Goal: Task Accomplishment & Management: Complete application form

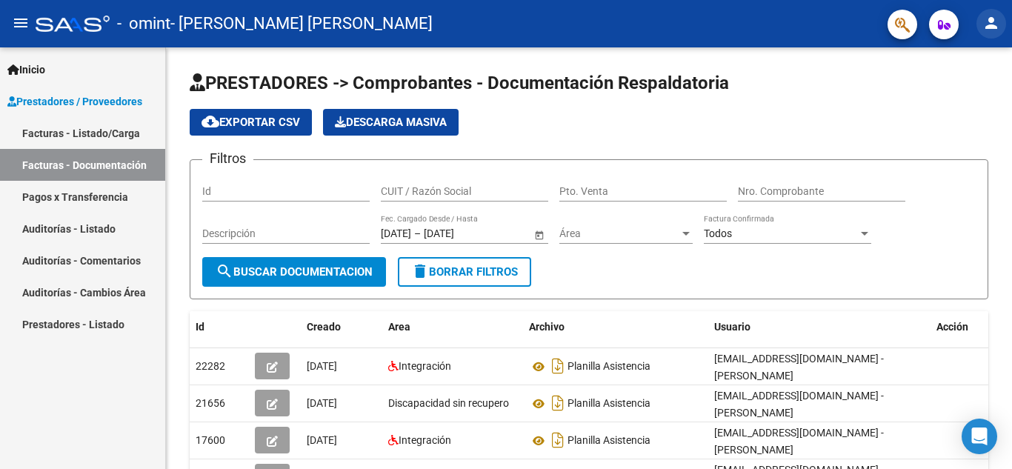
click at [995, 21] on mat-icon "person" at bounding box center [991, 23] width 18 height 18
click at [764, 113] on div at bounding box center [506, 234] width 1012 height 469
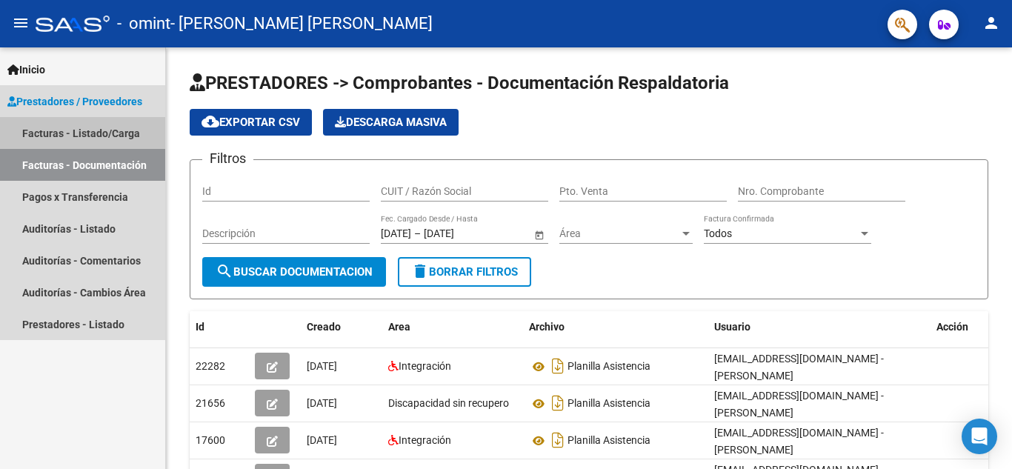
click at [74, 130] on link "Facturas - Listado/Carga" at bounding box center [82, 133] width 165 height 32
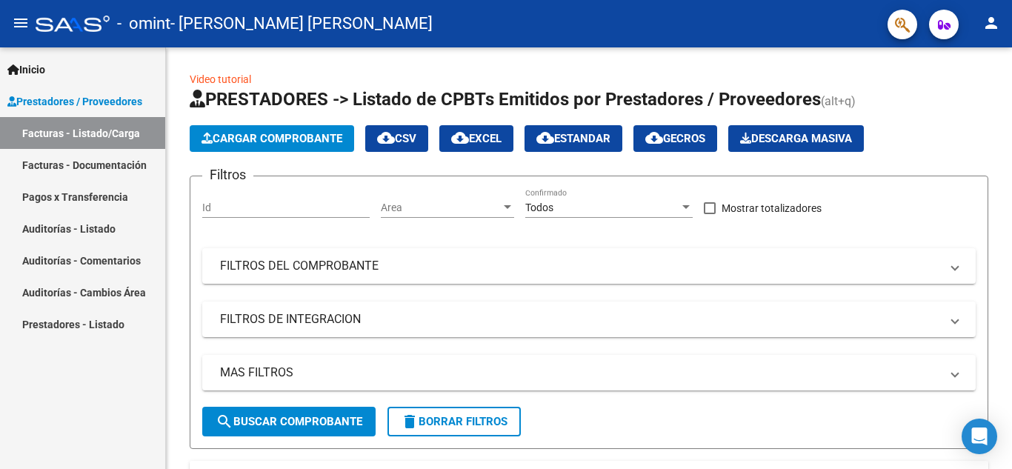
click at [99, 324] on link "Prestadores - Listado" at bounding box center [82, 324] width 165 height 32
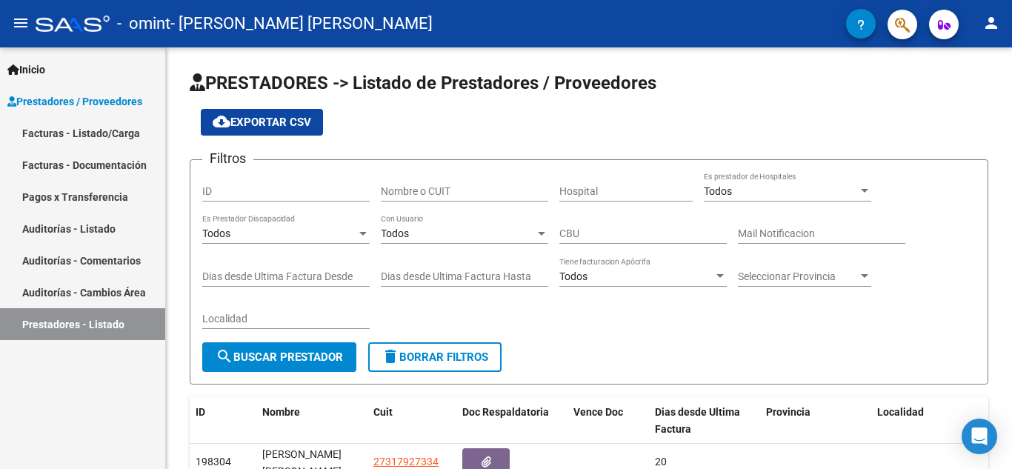
scroll to position [113, 0]
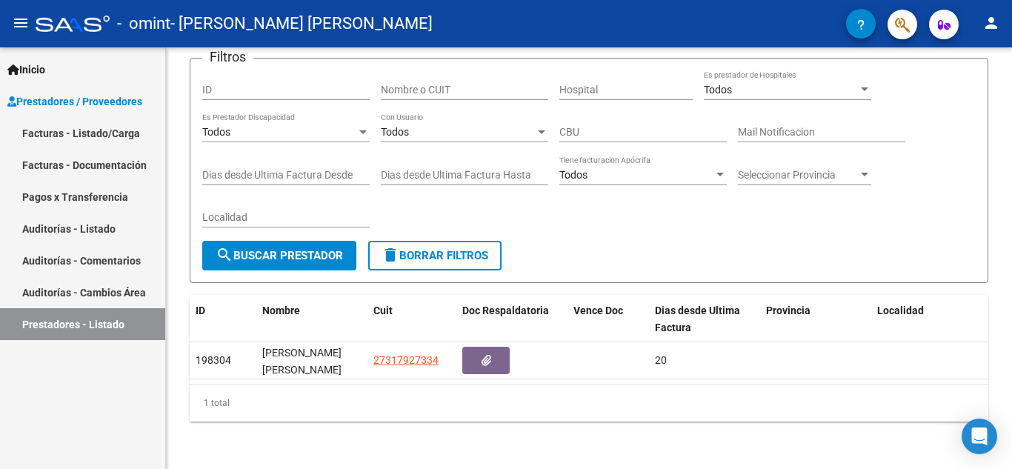
click at [93, 167] on link "Facturas - Documentación" at bounding box center [82, 165] width 165 height 32
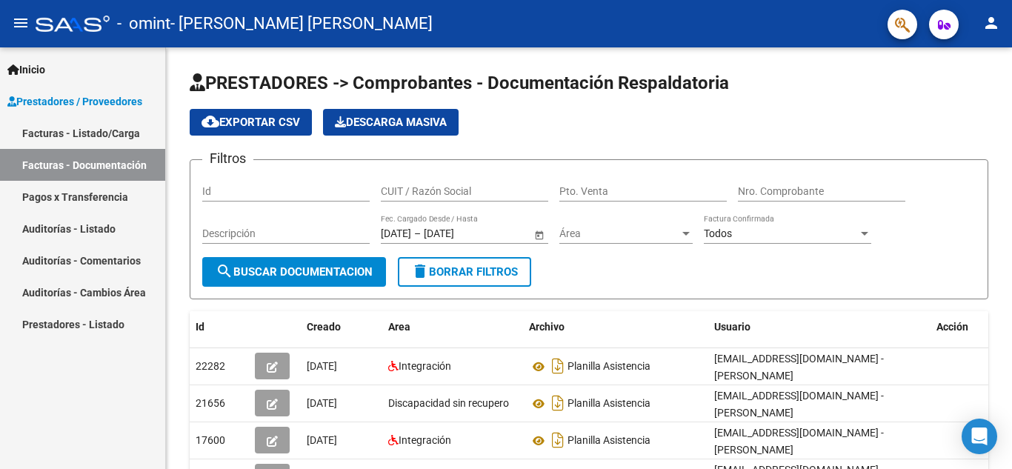
click at [93, 226] on link "Auditorías - Listado" at bounding box center [82, 229] width 165 height 32
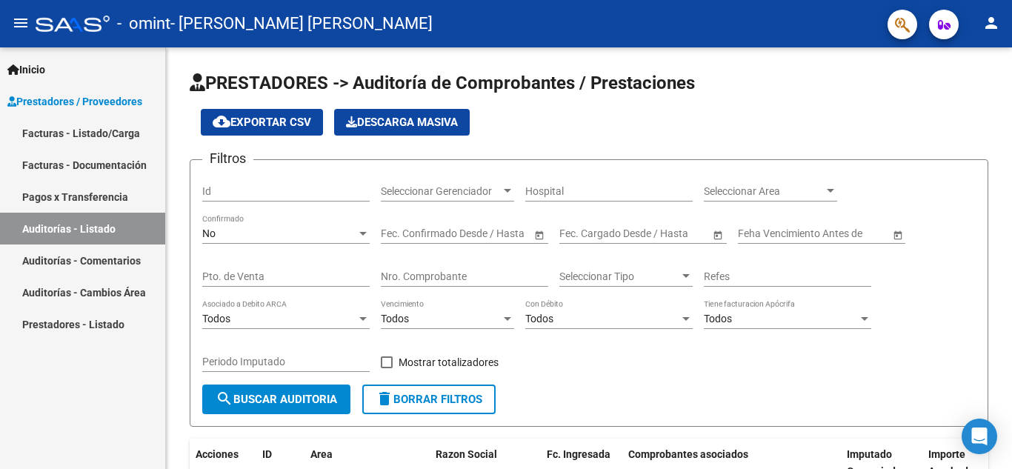
click at [126, 439] on div "Inicio Instructivos Contacto OS Prestadores / Proveedores Facturas - Listado/Ca…" at bounding box center [82, 257] width 165 height 421
click at [984, 76] on div "PRESTADORES -> Auditoría de Comprobantes / Prestaciones cloud_download Exportar…" at bounding box center [590, 327] width 849 height 561
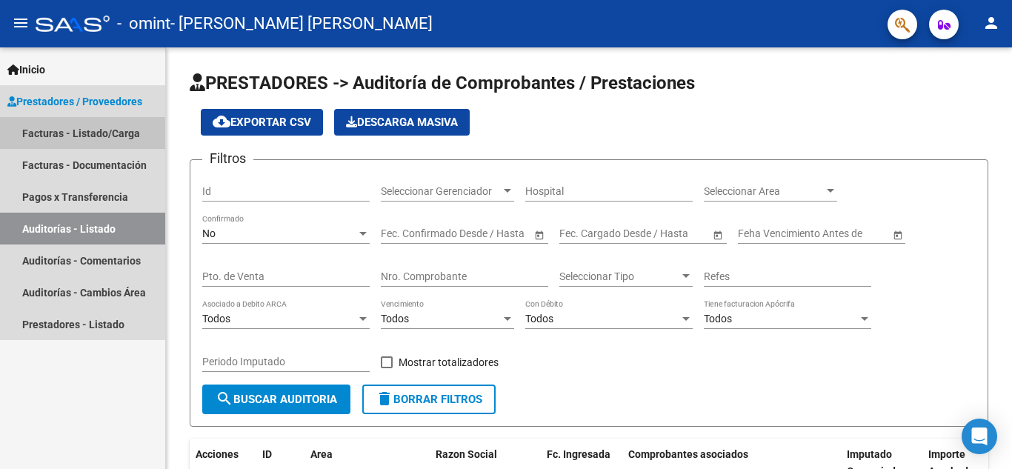
click at [64, 133] on link "Facturas - Listado/Carga" at bounding box center [82, 133] width 165 height 32
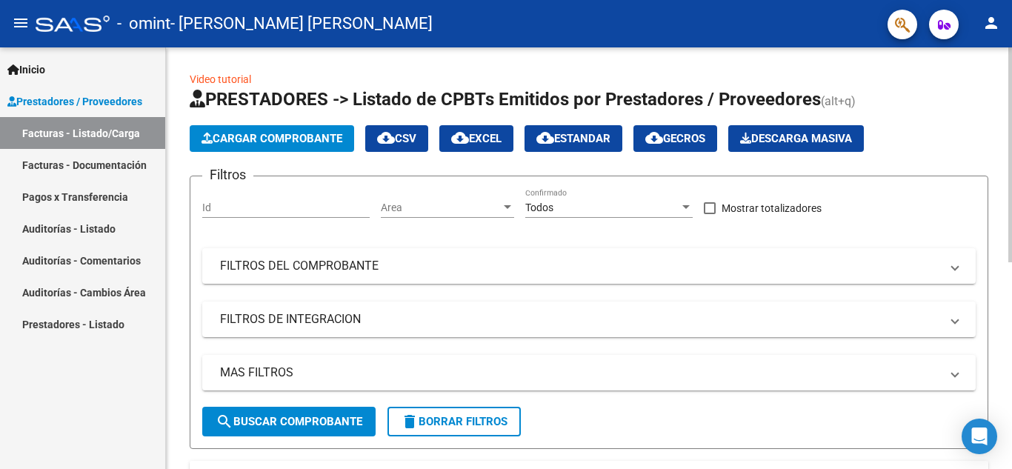
click at [301, 138] on span "Cargar Comprobante" at bounding box center [271, 138] width 141 height 13
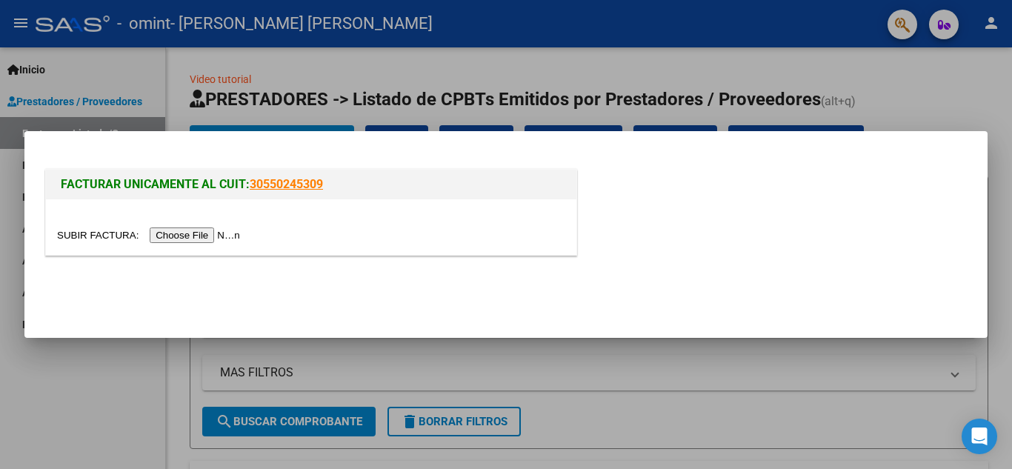
click at [206, 235] on input "file" at bounding box center [150, 235] width 187 height 16
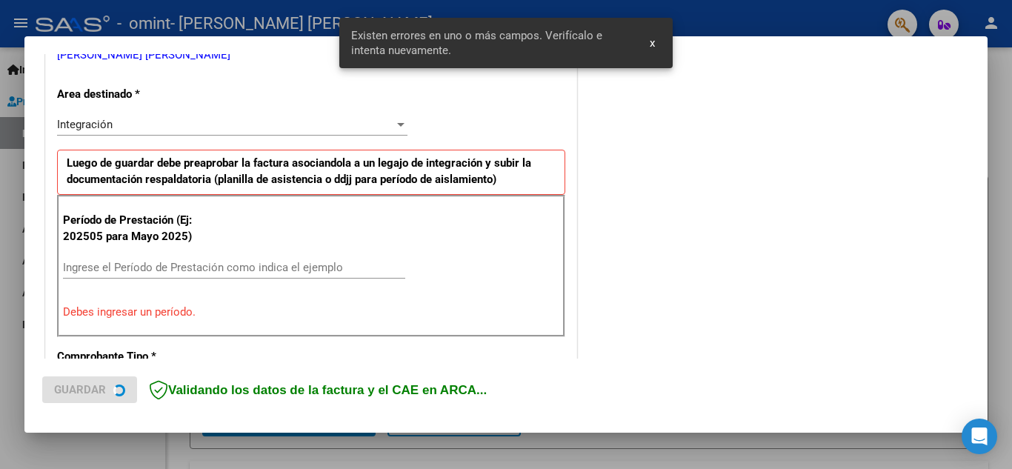
scroll to position [335, 0]
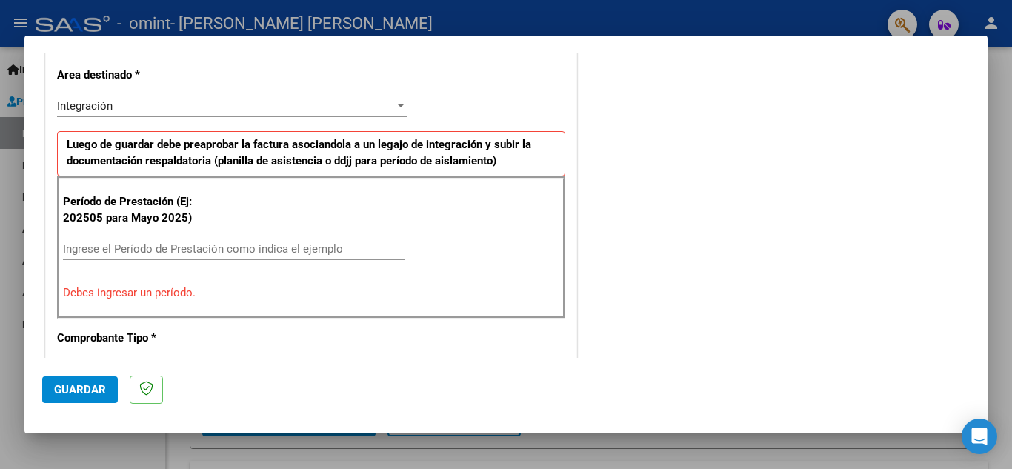
click at [204, 249] on input "Ingrese el Período de Prestación como indica el ejemplo" at bounding box center [234, 248] width 342 height 13
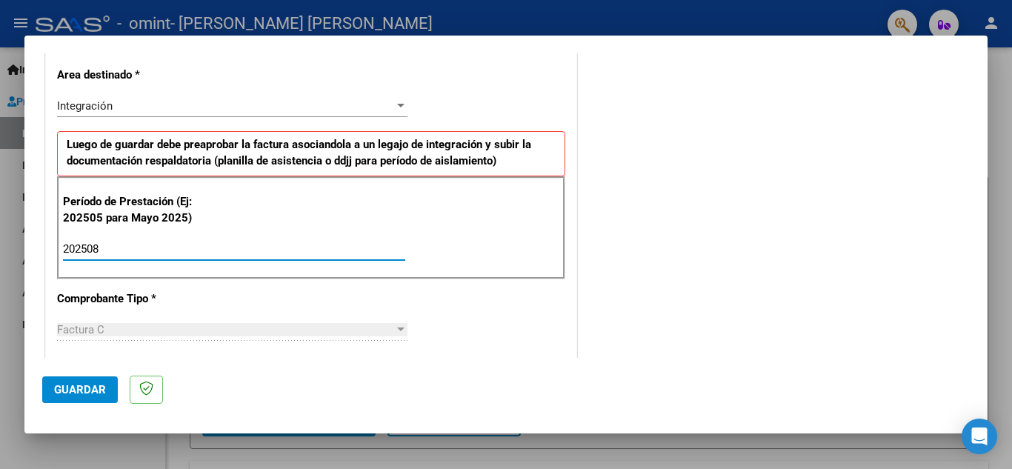
type input "202508"
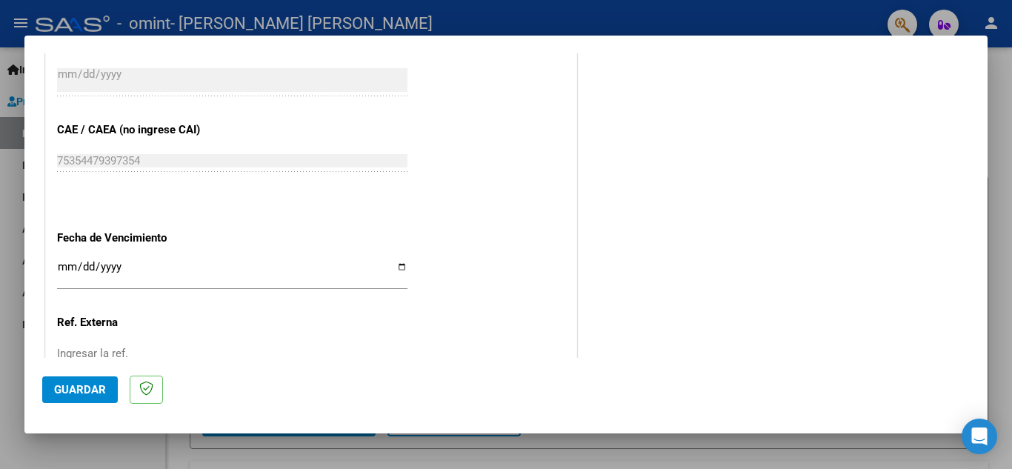
scroll to position [999, 0]
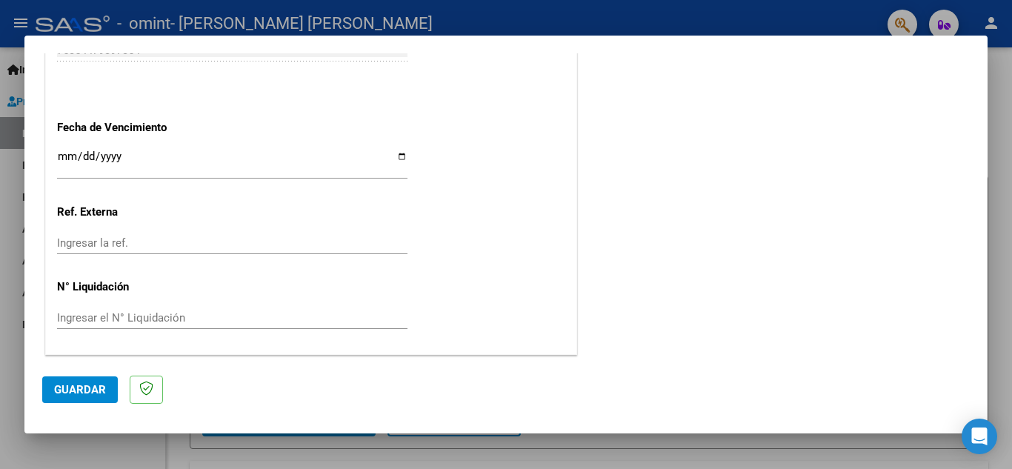
click at [68, 391] on span "Guardar" at bounding box center [80, 389] width 52 height 13
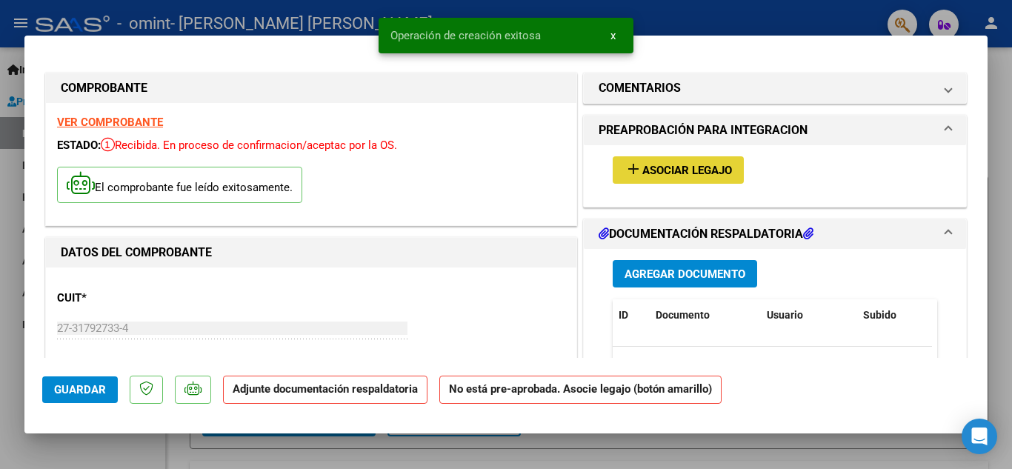
click at [642, 173] on span "Asociar Legajo" at bounding box center [687, 170] width 90 height 13
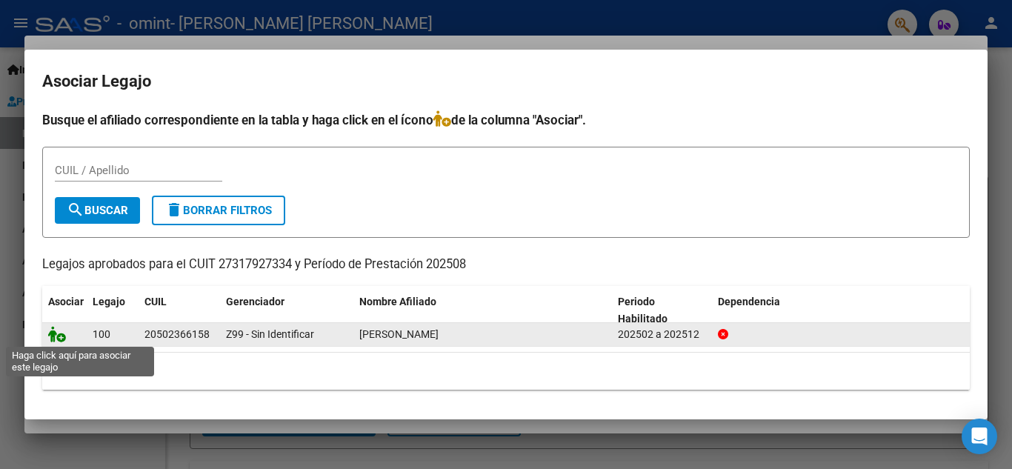
click at [50, 334] on icon at bounding box center [57, 334] width 18 height 16
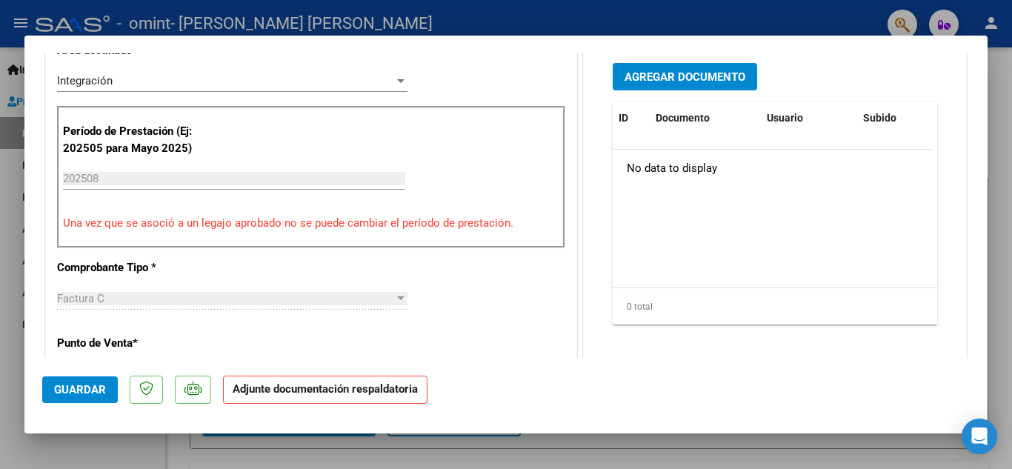
scroll to position [393, 0]
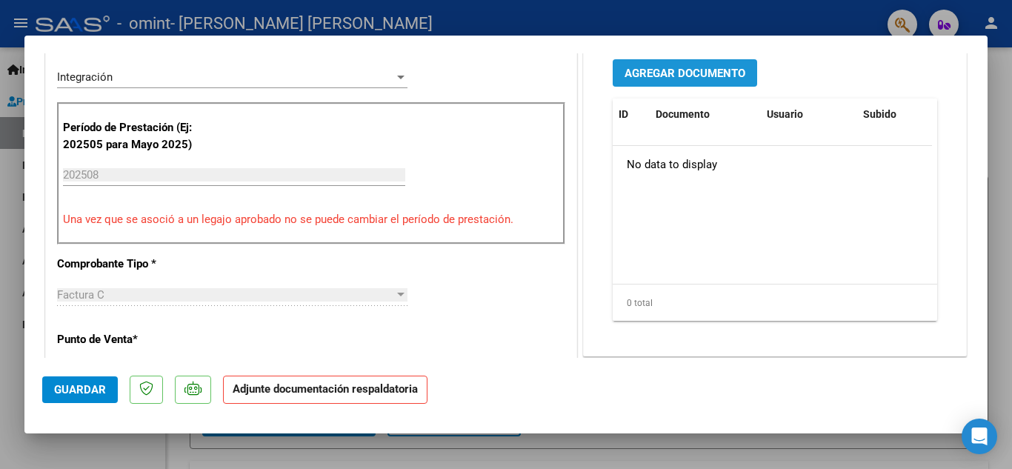
click at [719, 75] on span "Agregar Documento" at bounding box center [684, 73] width 121 height 13
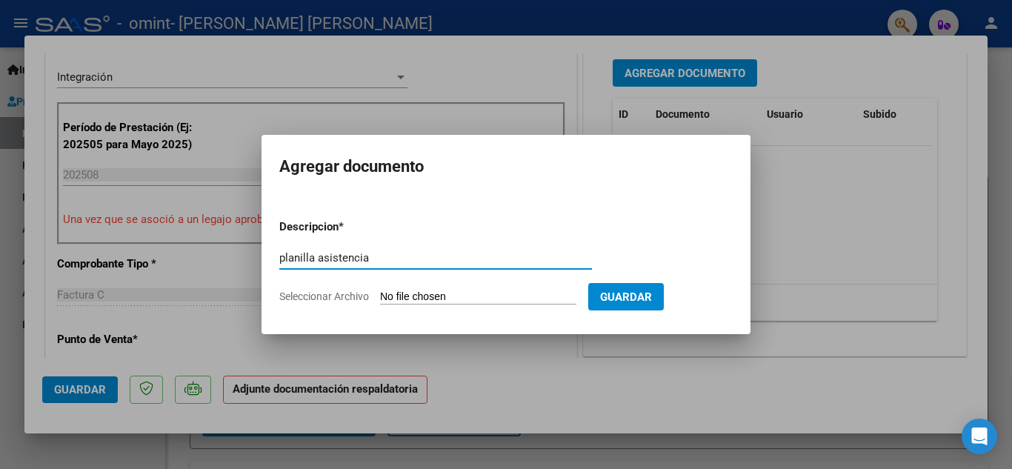
type input "planilla asistencia"
click at [513, 298] on input "Seleccionar Archivo" at bounding box center [478, 297] width 196 height 14
type input "C:\fakepath\planilla agosto.jpg"
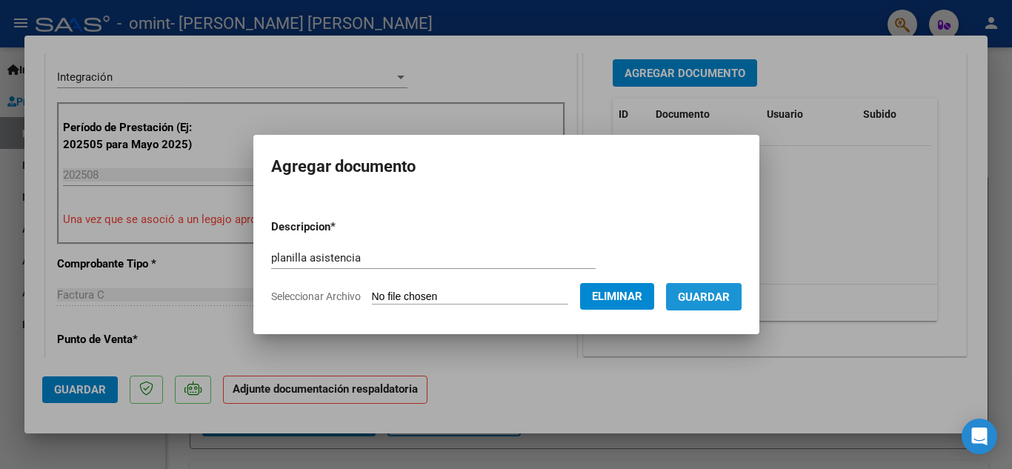
click at [718, 294] on span "Guardar" at bounding box center [704, 296] width 52 height 13
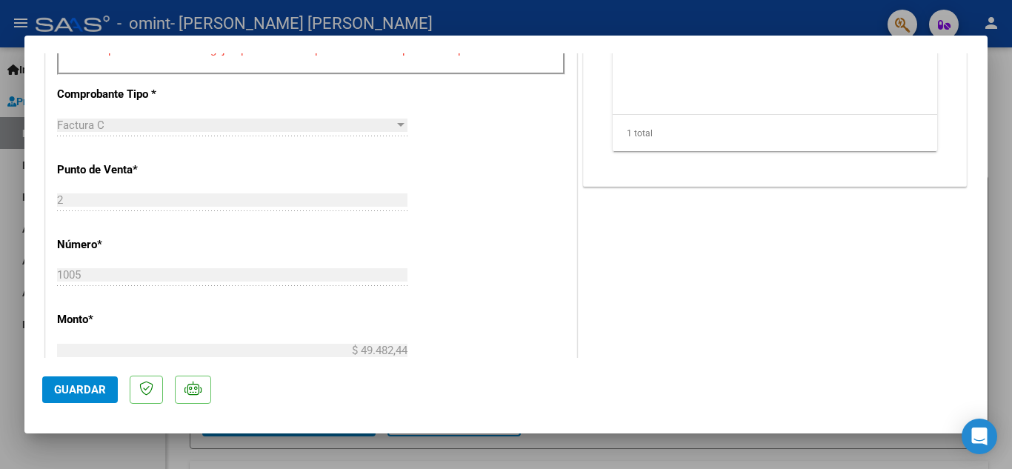
scroll to position [463, 0]
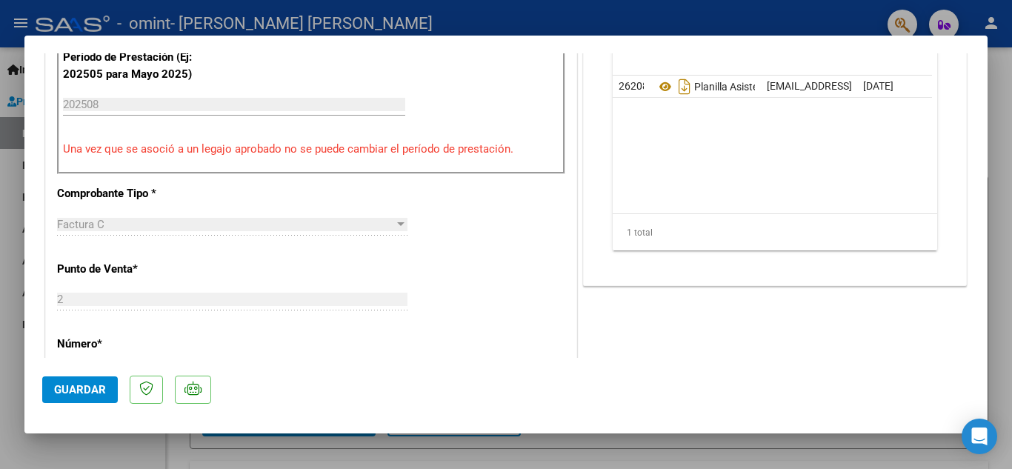
click at [146, 113] on div "202508 Ingrese el Período de Prestación como indica el ejemplo" at bounding box center [234, 104] width 342 height 22
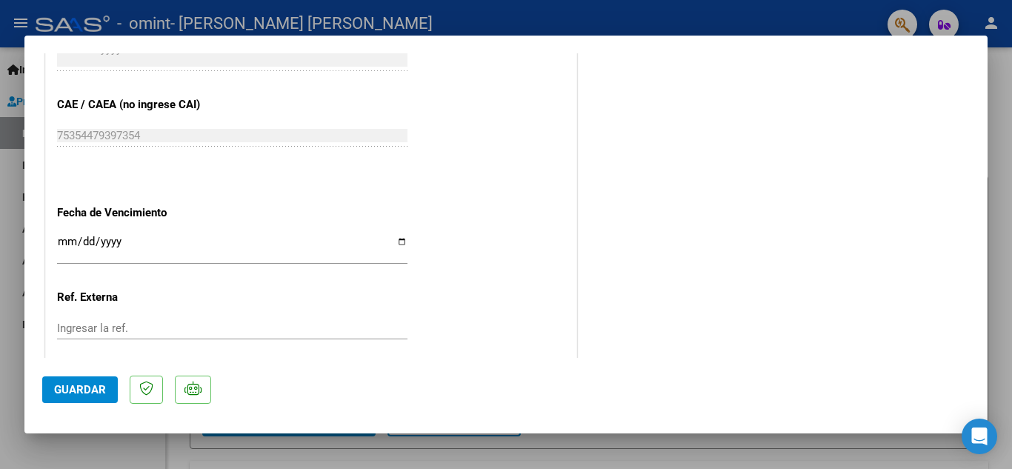
scroll to position [950, 0]
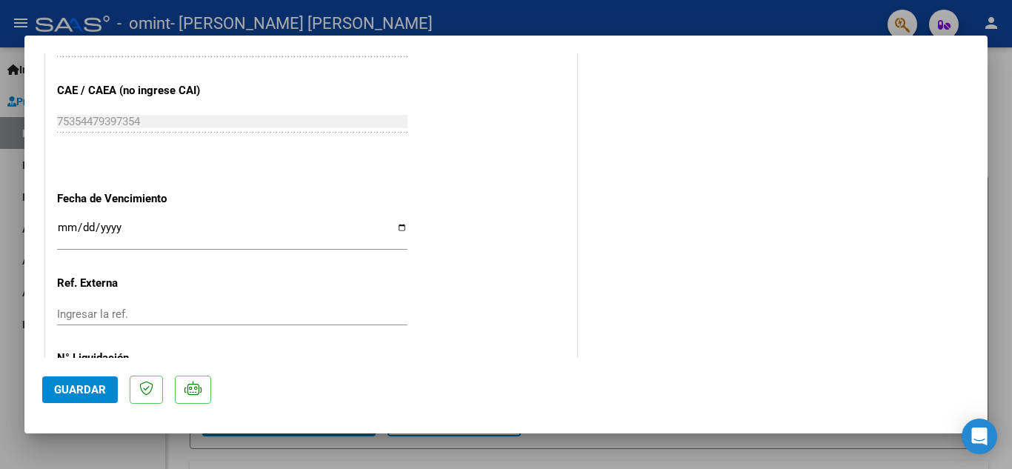
click at [67, 227] on input "Ingresar la fecha" at bounding box center [232, 233] width 350 height 24
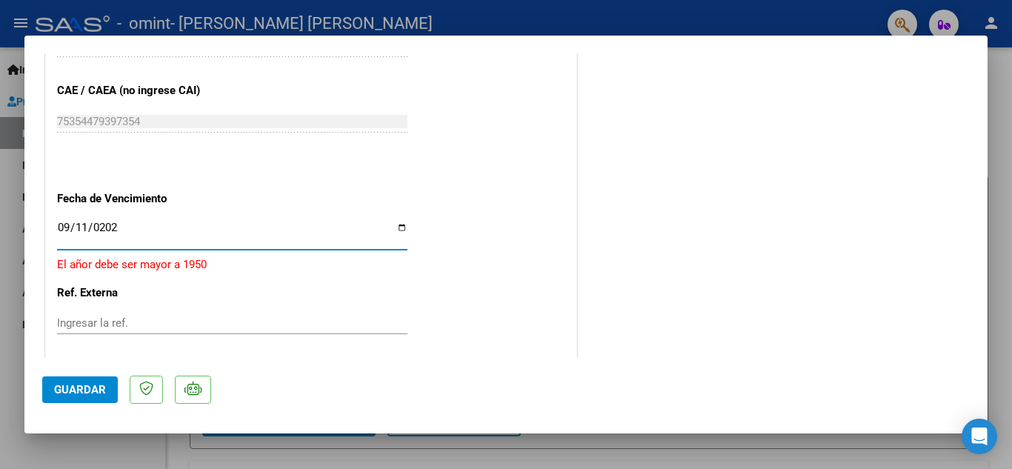
type input "[DATE]"
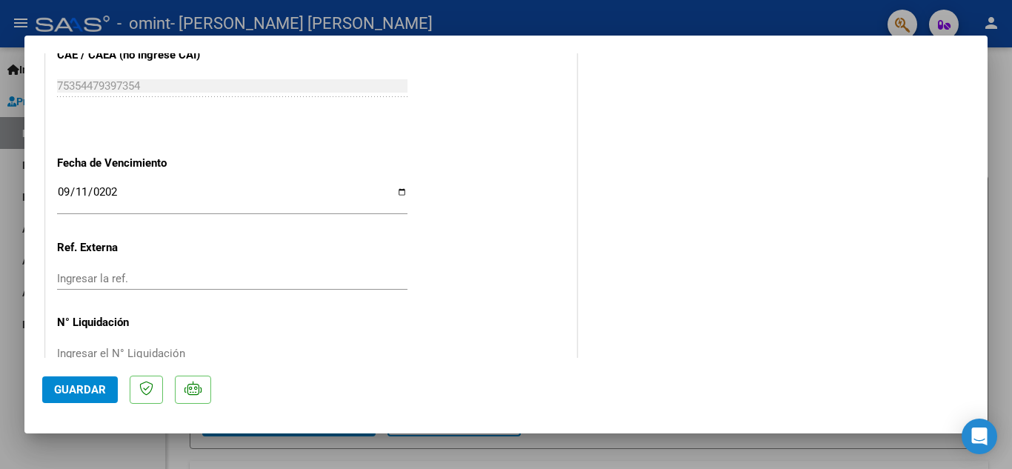
scroll to position [1021, 0]
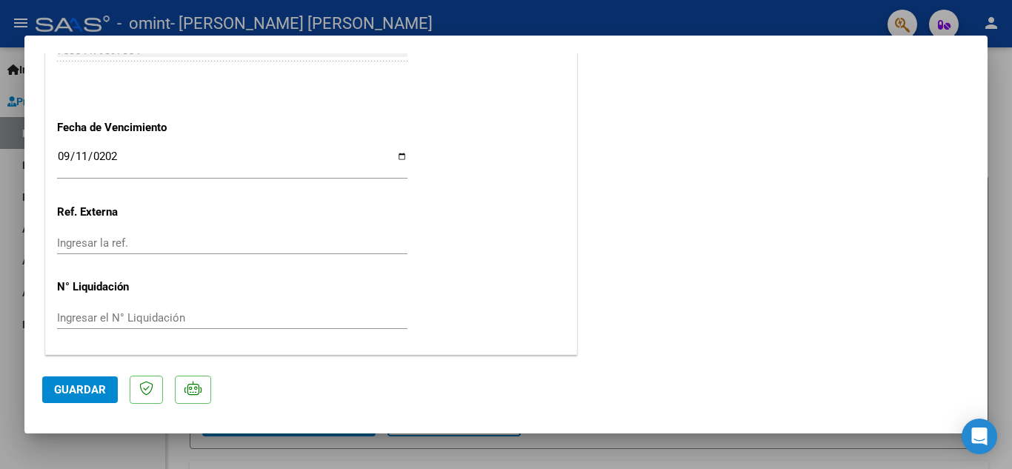
click at [67, 393] on span "Guardar" at bounding box center [80, 389] width 52 height 13
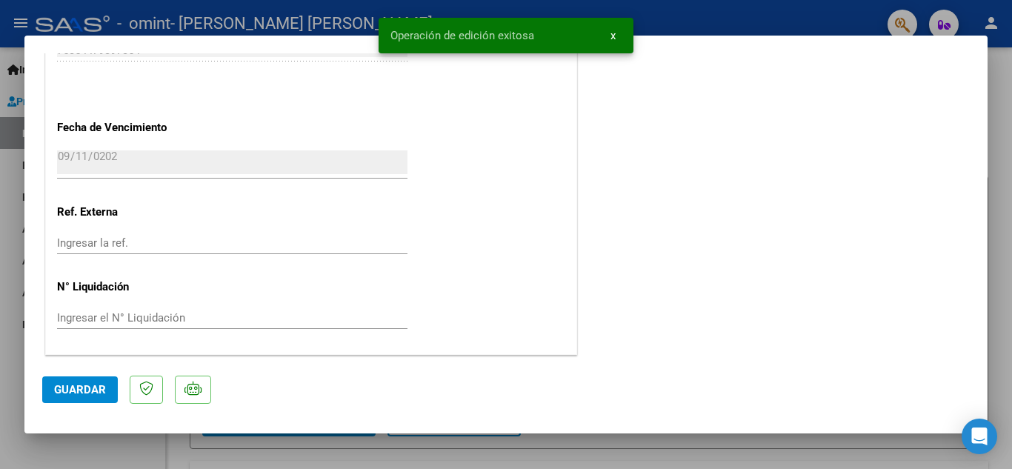
click at [1008, 98] on div at bounding box center [506, 234] width 1012 height 469
type input "$ 0,00"
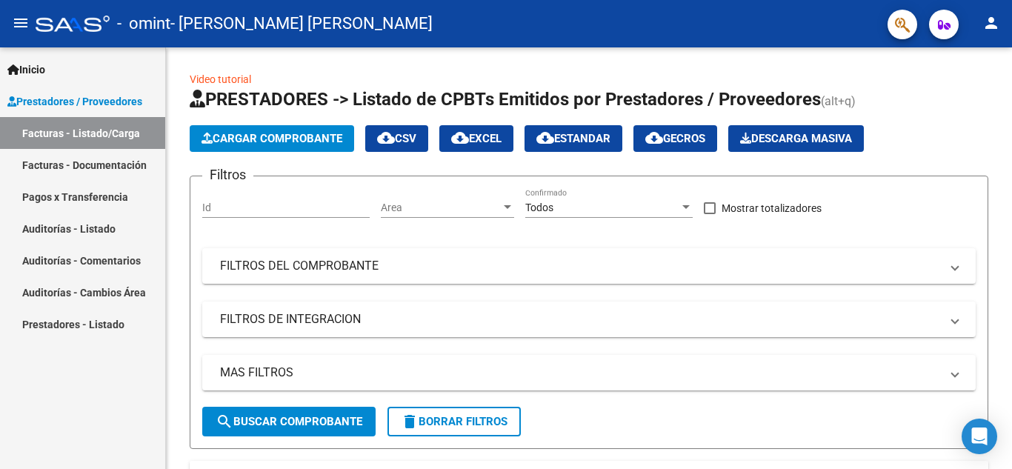
click at [992, 22] on mat-icon "person" at bounding box center [991, 23] width 18 height 18
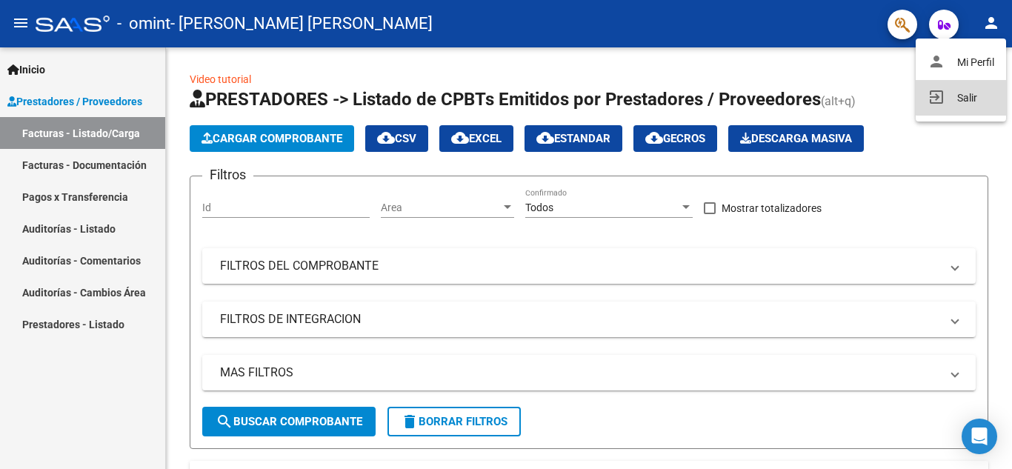
click at [961, 92] on button "exit_to_app Salir" at bounding box center [960, 98] width 90 height 36
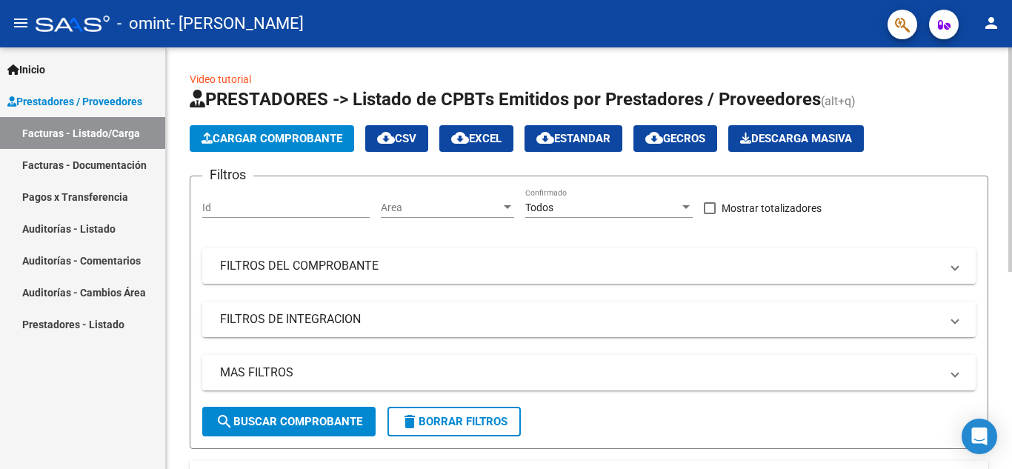
click at [238, 136] on span "Cargar Comprobante" at bounding box center [271, 138] width 141 height 13
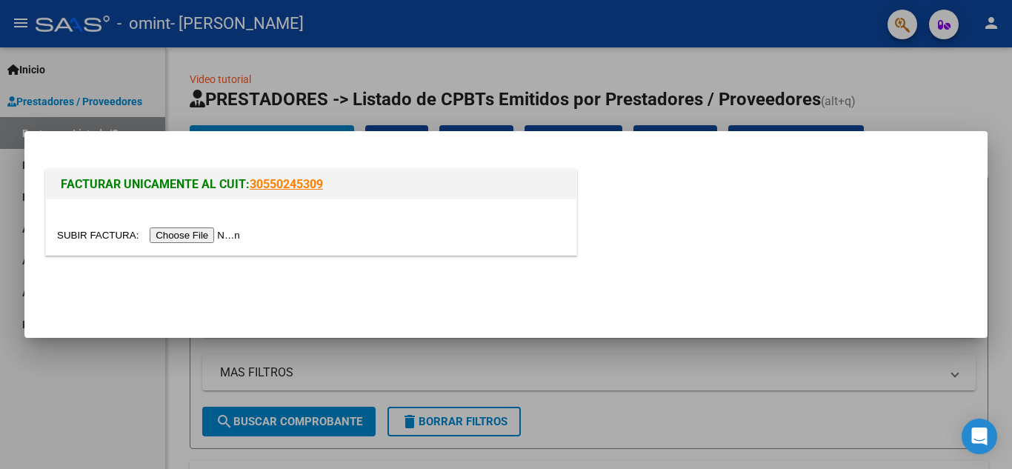
click at [185, 236] on input "file" at bounding box center [150, 235] width 187 height 16
click at [186, 234] on input "file" at bounding box center [150, 235] width 187 height 16
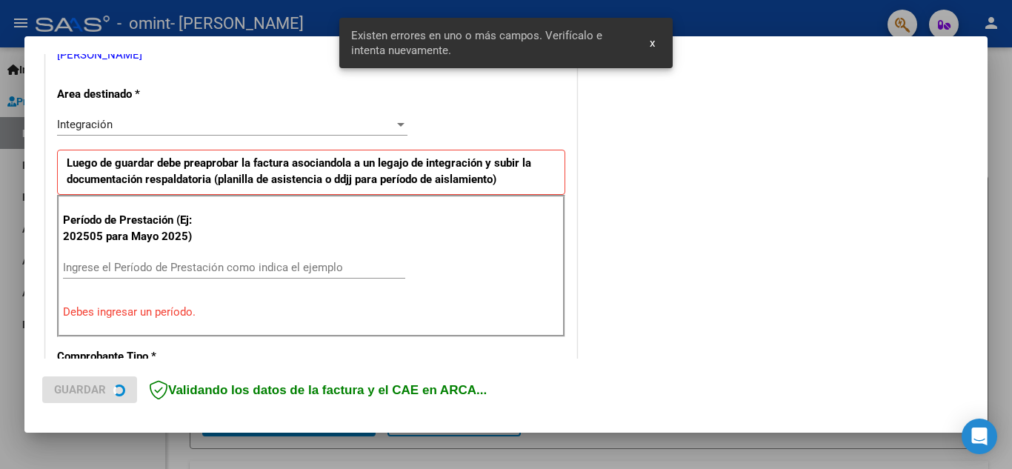
scroll to position [335, 0]
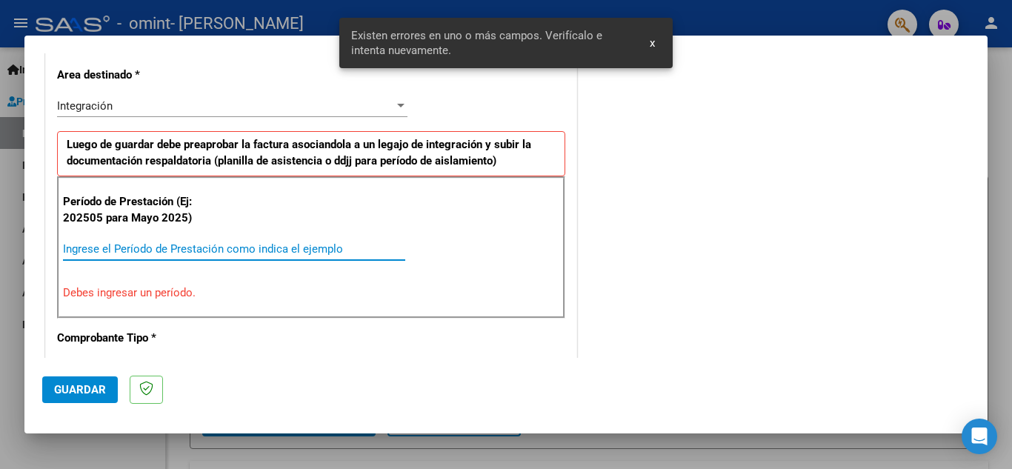
click at [113, 245] on input "Ingrese el Período de Prestación como indica el ejemplo" at bounding box center [234, 248] width 342 height 13
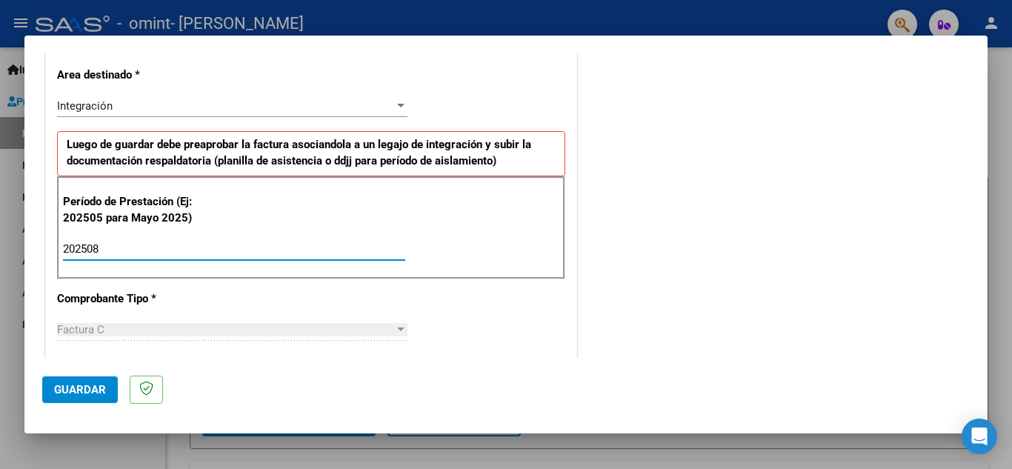
type input "202508"
click at [69, 390] on span "Guardar" at bounding box center [80, 389] width 52 height 13
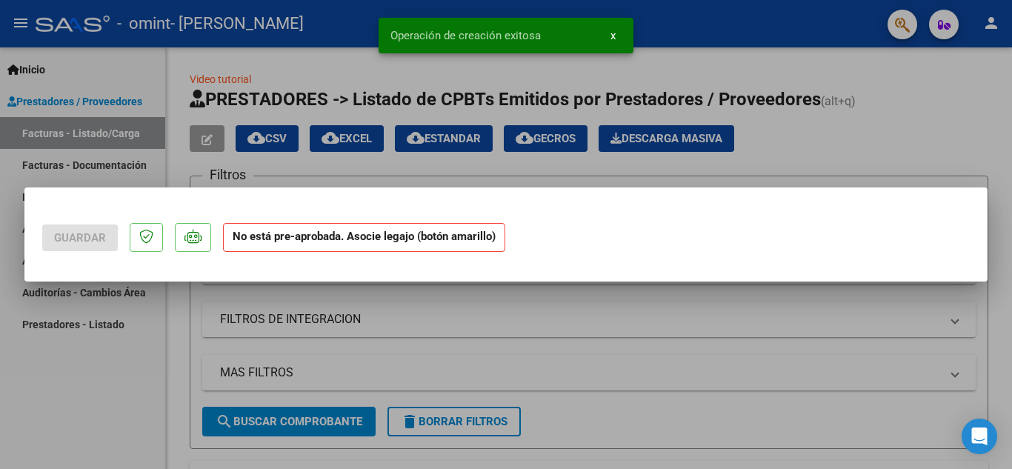
scroll to position [0, 0]
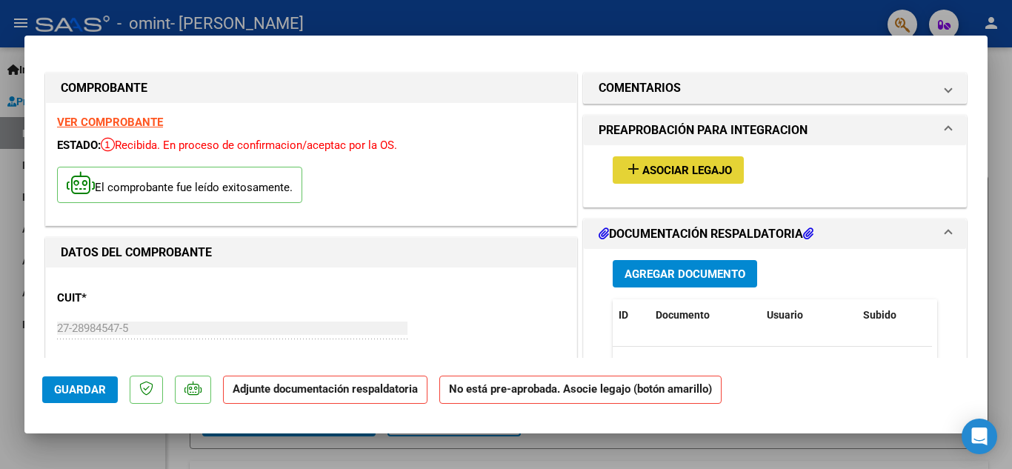
click at [691, 161] on button "add Asociar Legajo" at bounding box center [677, 169] width 131 height 27
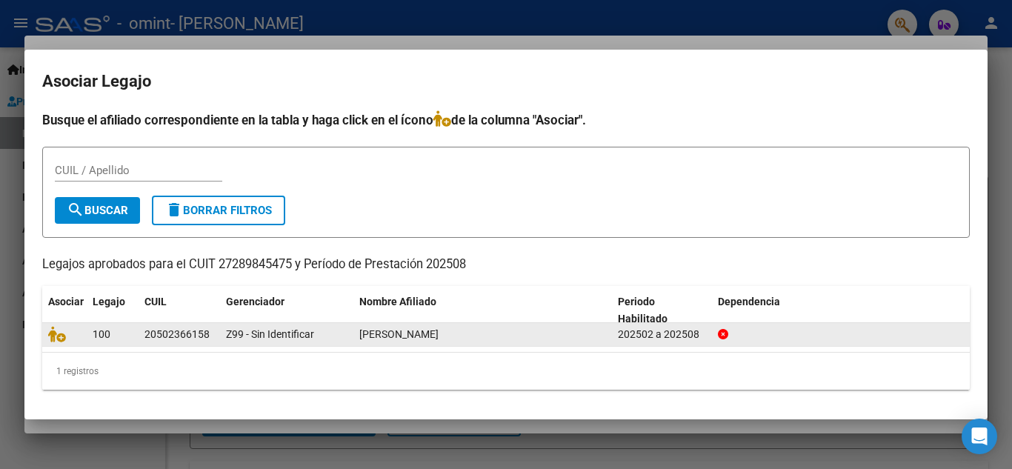
click at [47, 336] on datatable-body-cell at bounding box center [64, 334] width 44 height 23
click at [54, 339] on icon at bounding box center [57, 334] width 18 height 16
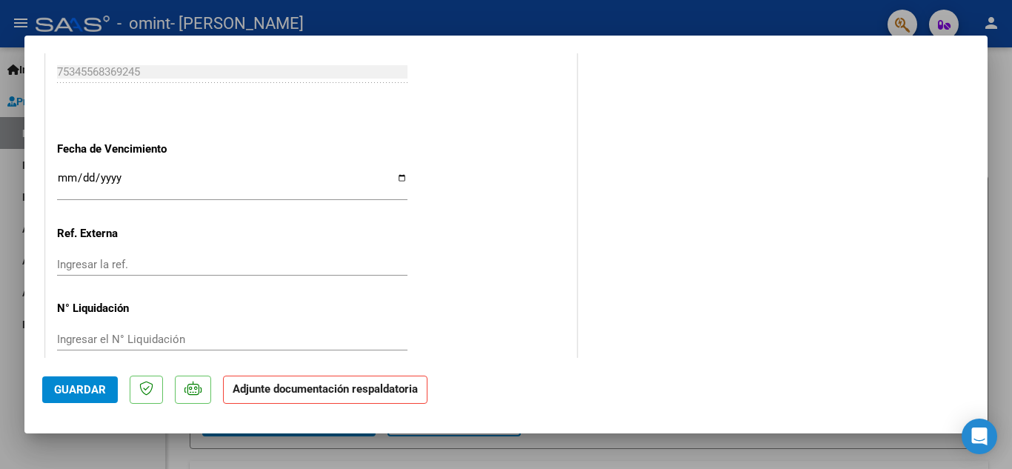
scroll to position [1021, 0]
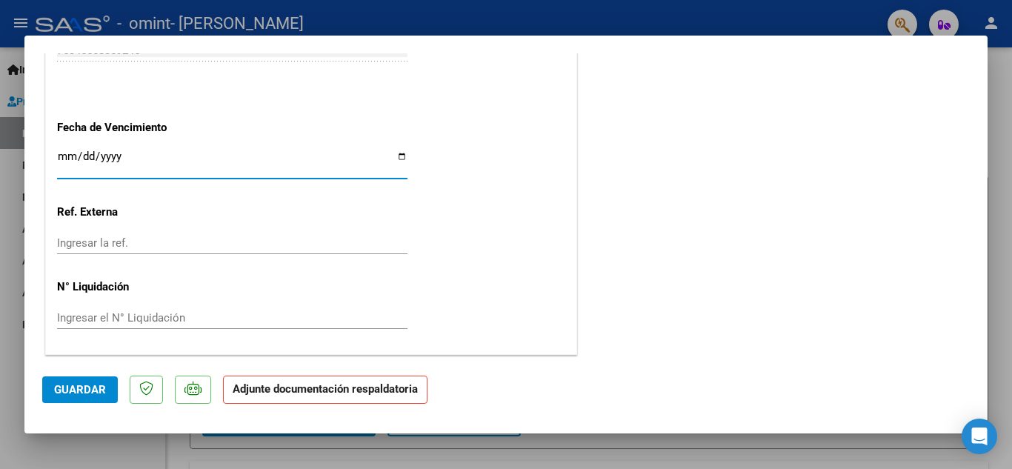
click at [64, 154] on input "Ingresar la fecha" at bounding box center [232, 162] width 350 height 24
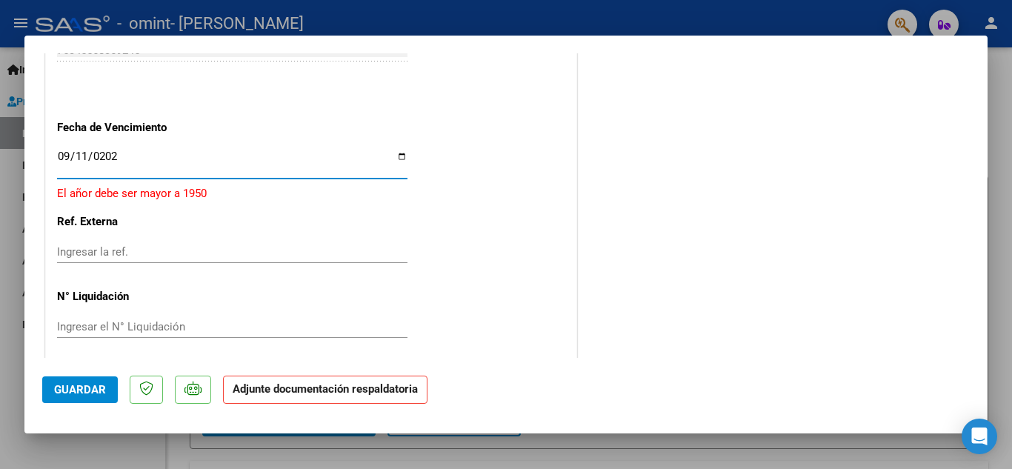
type input "[DATE]"
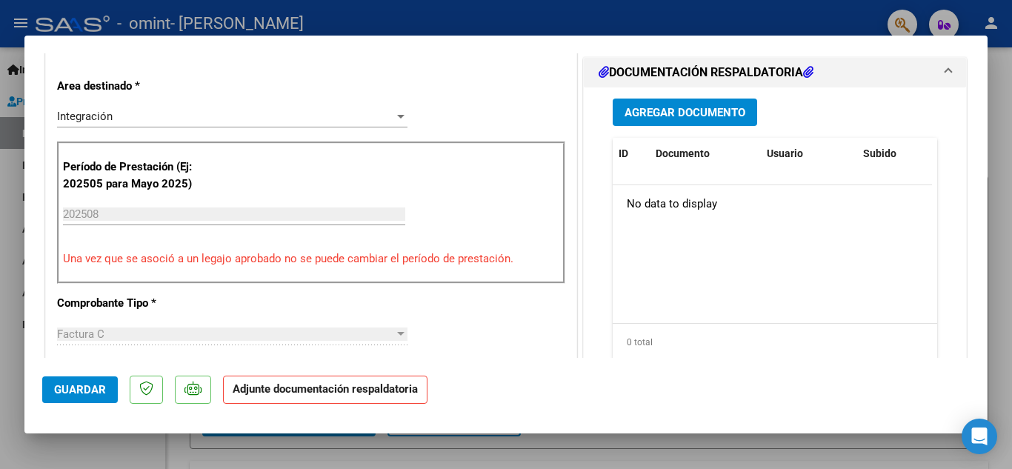
scroll to position [311, 0]
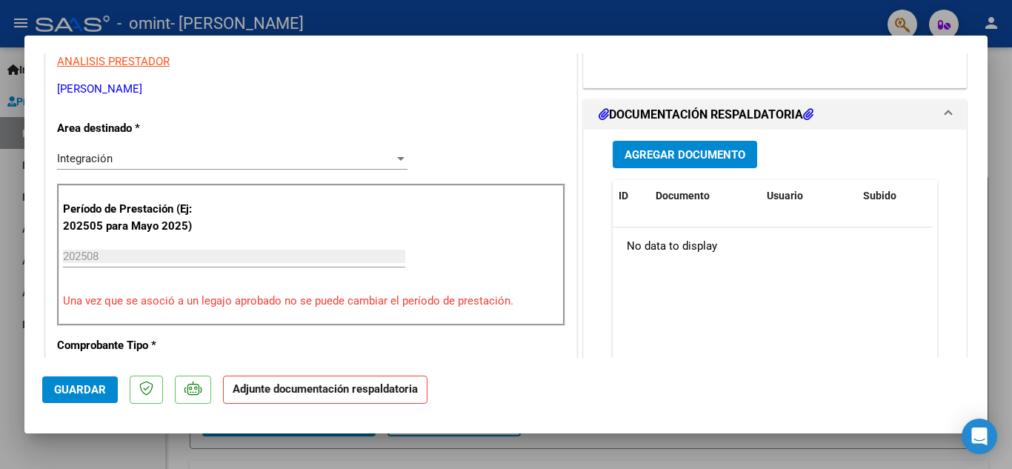
click at [724, 158] on span "Agregar Documento" at bounding box center [684, 154] width 121 height 13
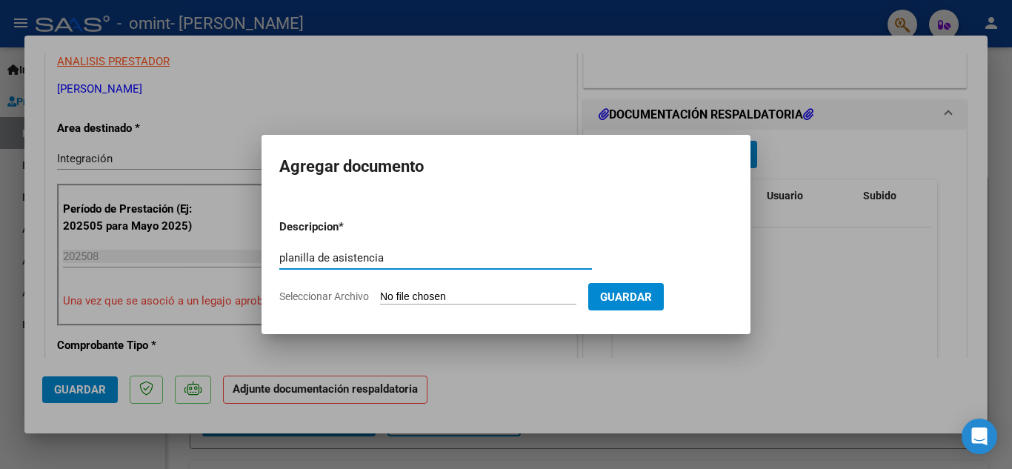
type input "planilla de asistencia"
click at [415, 298] on input "Seleccionar Archivo" at bounding box center [478, 297] width 196 height 14
type input "C:\fakepath\planilla agosto.jpg"
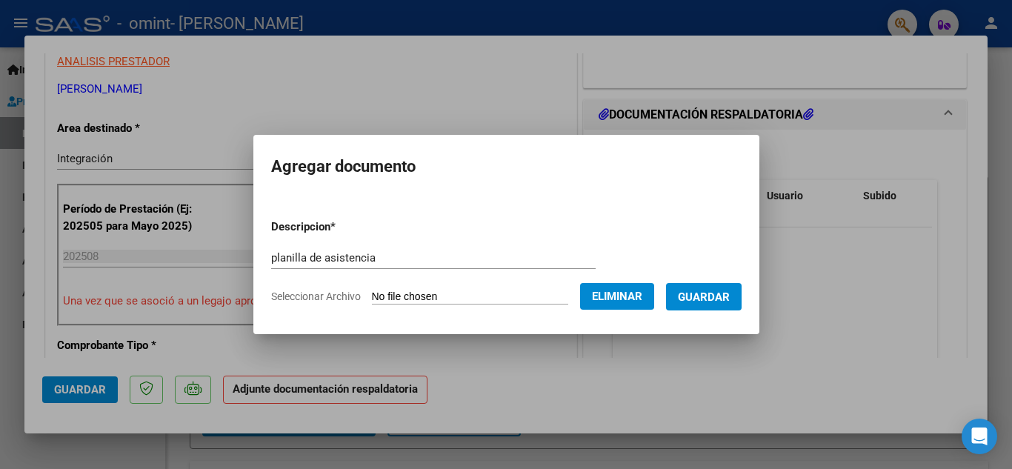
click at [692, 305] on button "Guardar" at bounding box center [704, 296] width 76 height 27
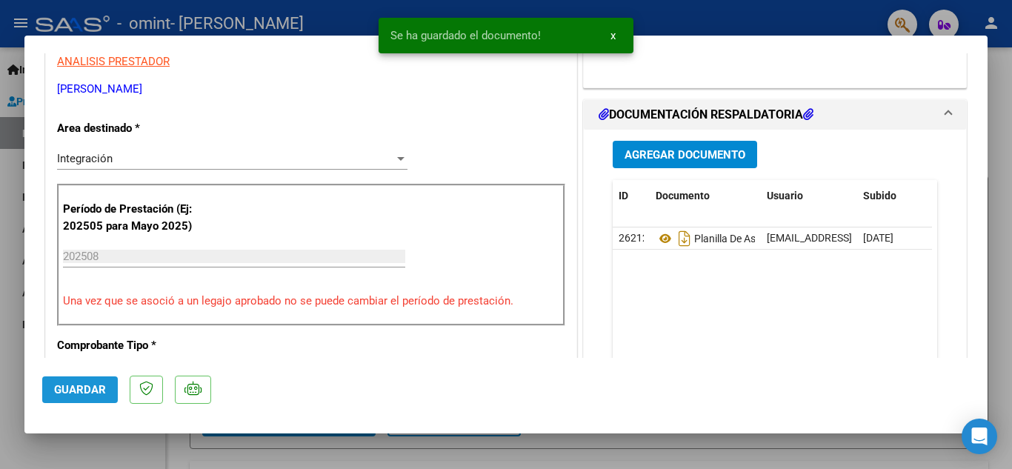
click at [70, 387] on span "Guardar" at bounding box center [80, 389] width 52 height 13
click at [1006, 81] on div at bounding box center [506, 234] width 1012 height 469
type input "$ 0,00"
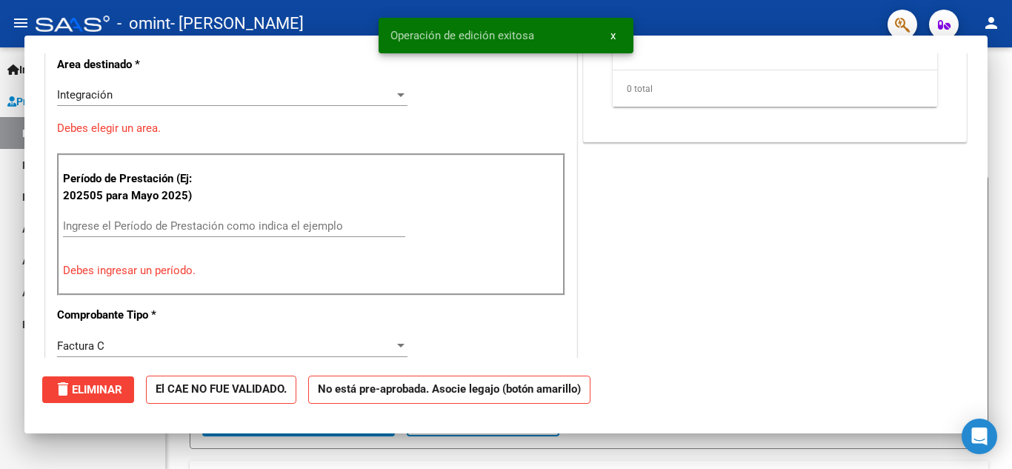
scroll to position [247, 0]
